Goal: Transaction & Acquisition: Purchase product/service

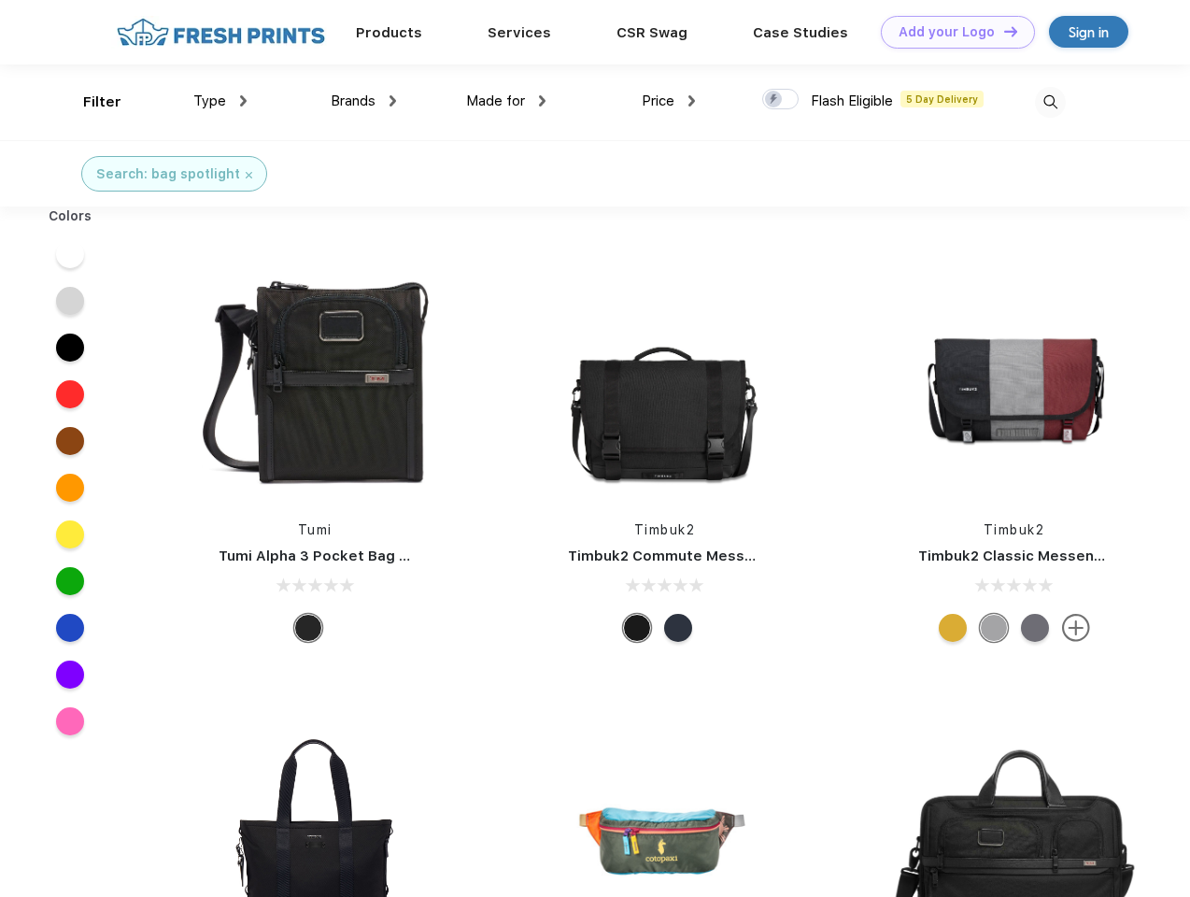
click at [951, 32] on link "Add your Logo Design Tool" at bounding box center [958, 32] width 154 height 33
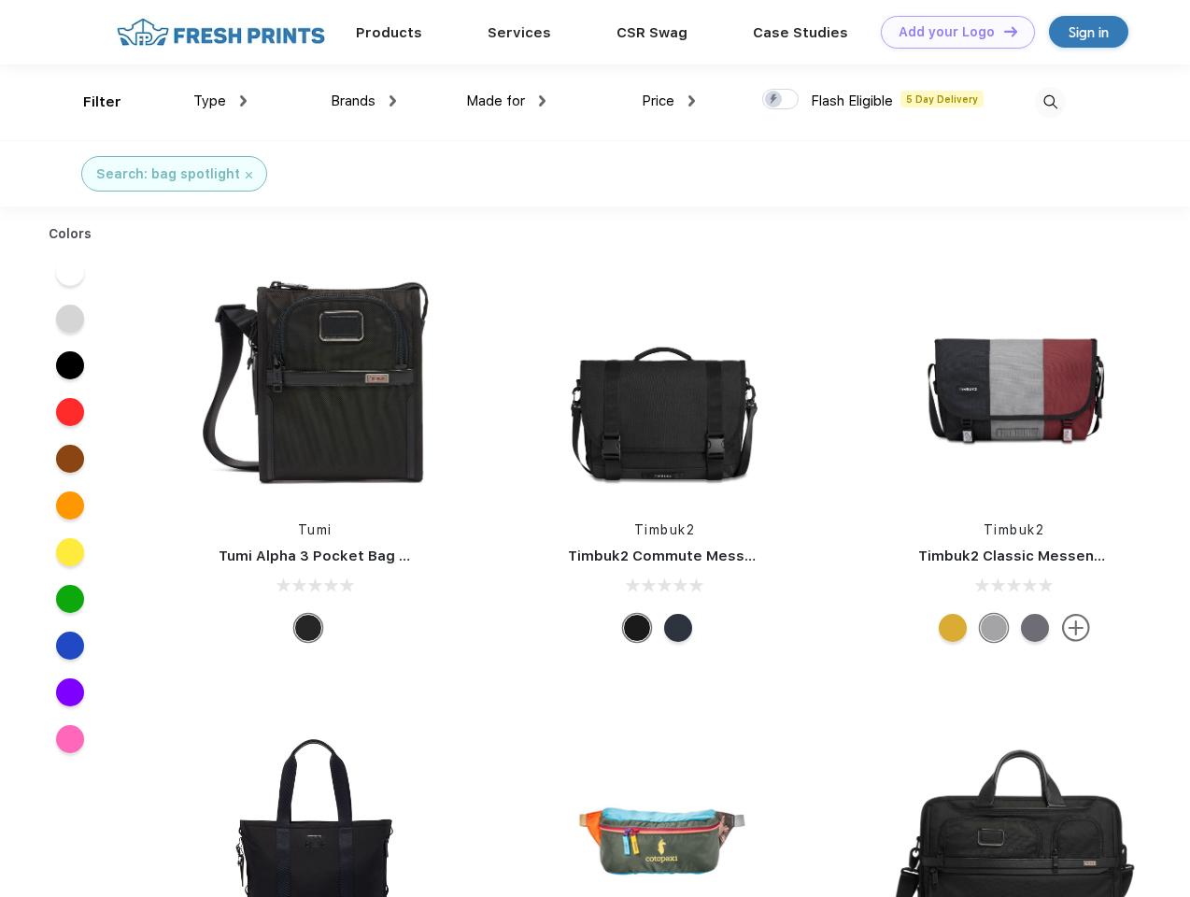
click at [0, 0] on div "Design Tool" at bounding box center [0, 0] width 0 height 0
click at [1002, 31] on link "Add your Logo Design Tool" at bounding box center [958, 32] width 154 height 33
click at [90, 102] on div "Filter" at bounding box center [102, 102] width 38 height 21
click at [220, 101] on span "Type" at bounding box center [209, 100] width 33 height 17
click at [363, 101] on span "Brands" at bounding box center [353, 100] width 45 height 17
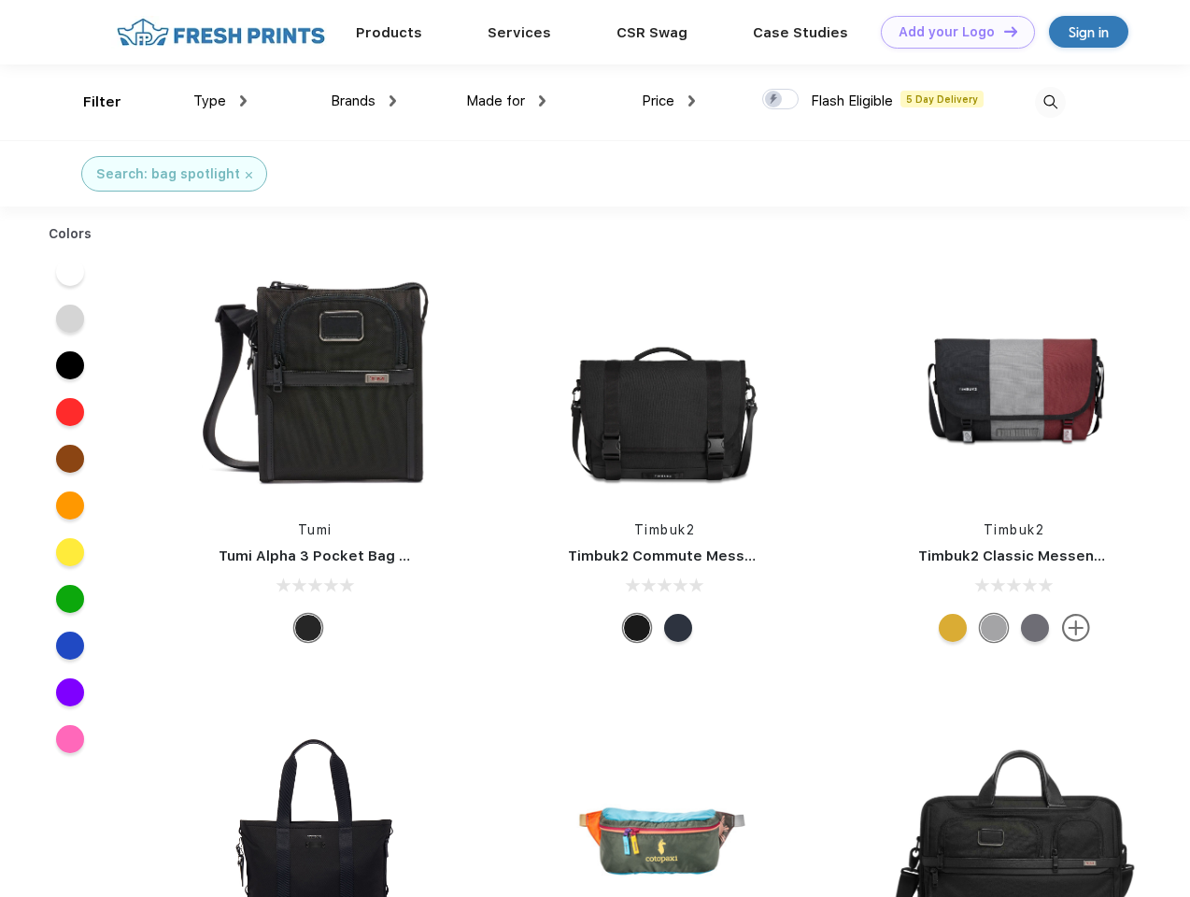
click at [506, 101] on span "Made for" at bounding box center [495, 100] width 59 height 17
click at [669, 101] on span "Price" at bounding box center [658, 100] width 33 height 17
click at [781, 100] on div at bounding box center [780, 99] width 36 height 21
click at [774, 100] on input "checkbox" at bounding box center [768, 94] width 12 height 12
click at [1050, 102] on img at bounding box center [1050, 102] width 31 height 31
